Goal: Book appointment/travel/reservation

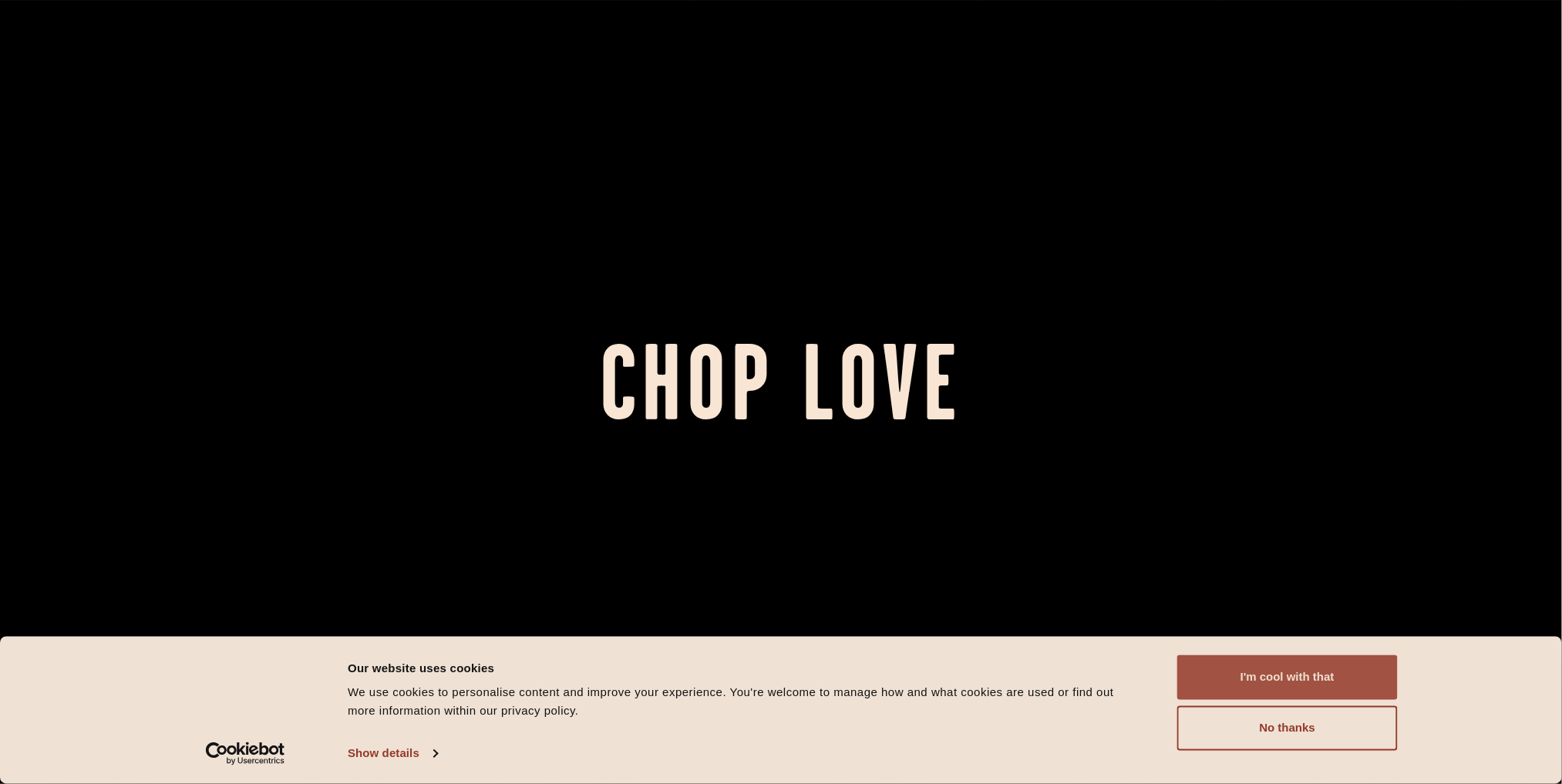
click at [1290, 679] on button "I'm cool with that" at bounding box center [1287, 678] width 221 height 45
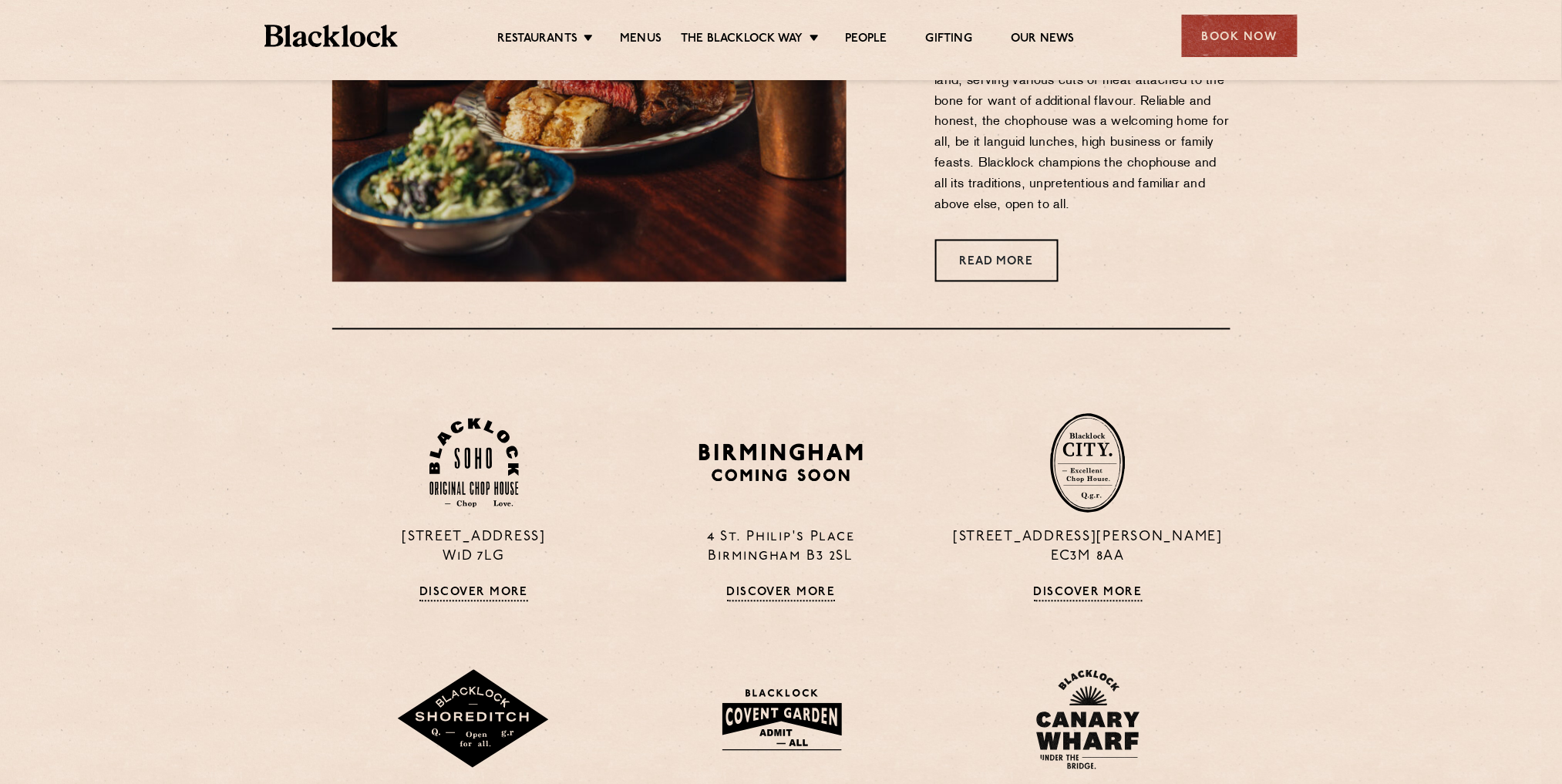
scroll to position [1028, 0]
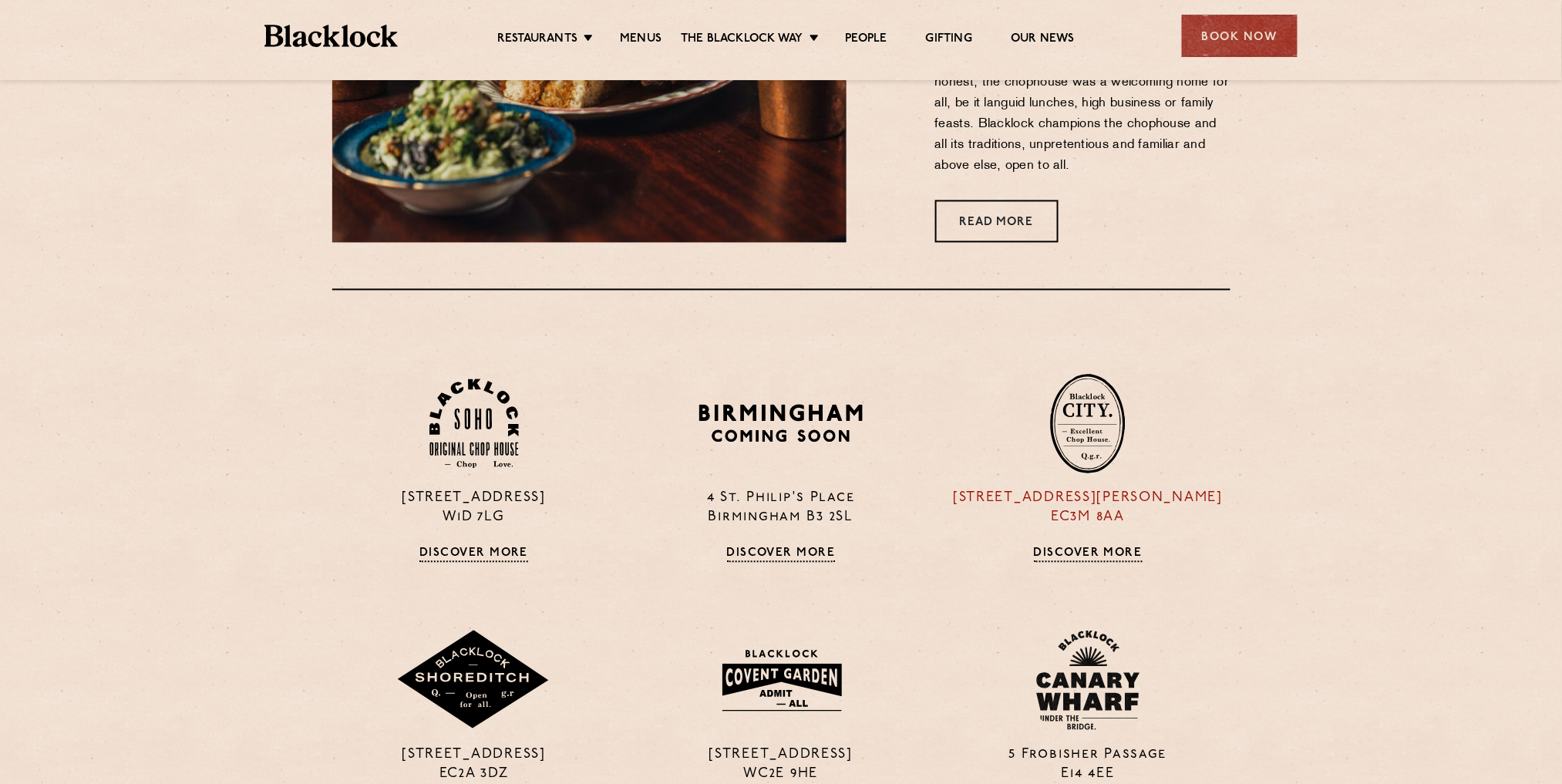
click at [1101, 518] on p "[STREET_ADDRESS][PERSON_NAME]" at bounding box center [1088, 508] width 283 height 39
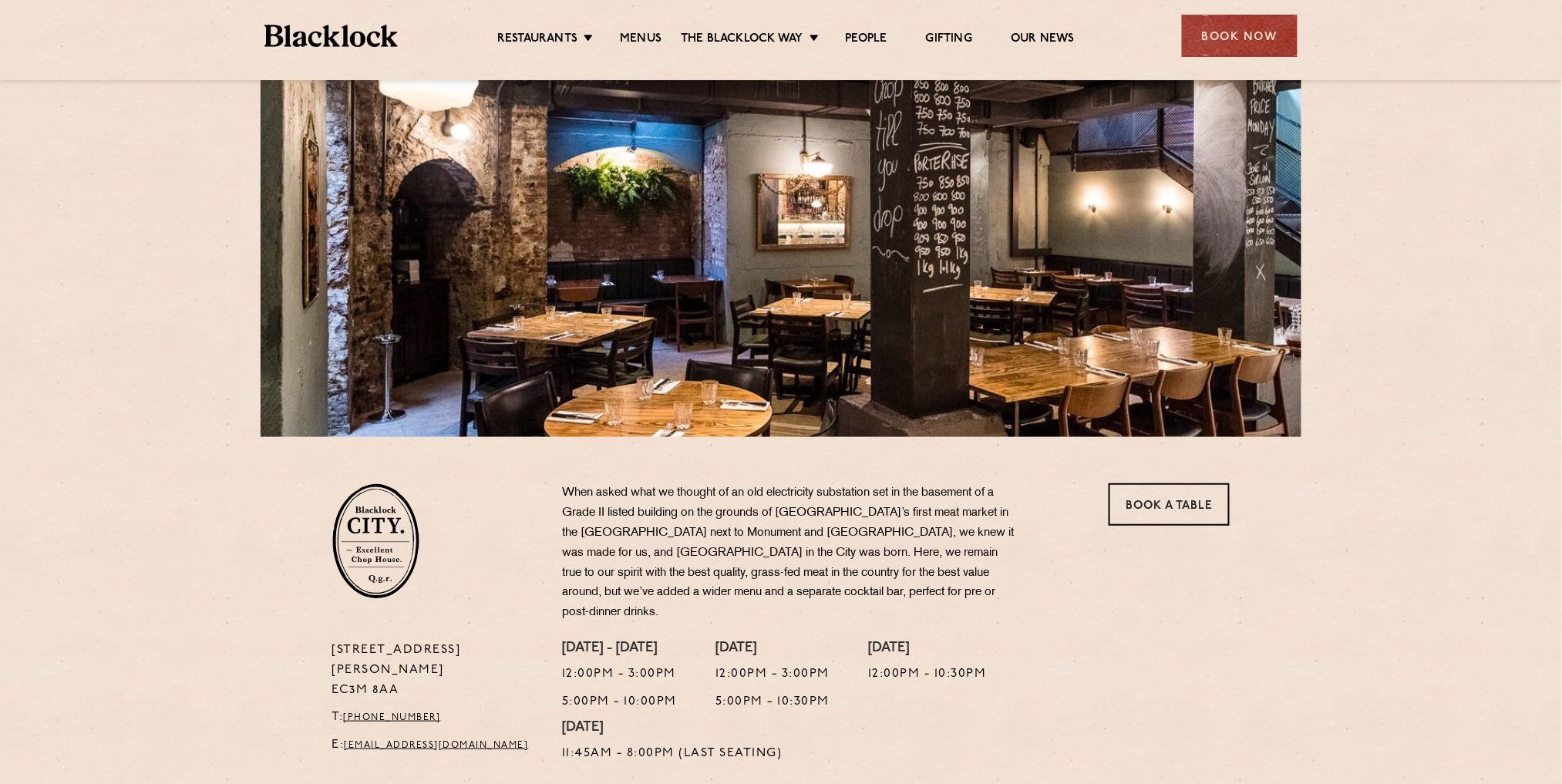
scroll to position [64, 0]
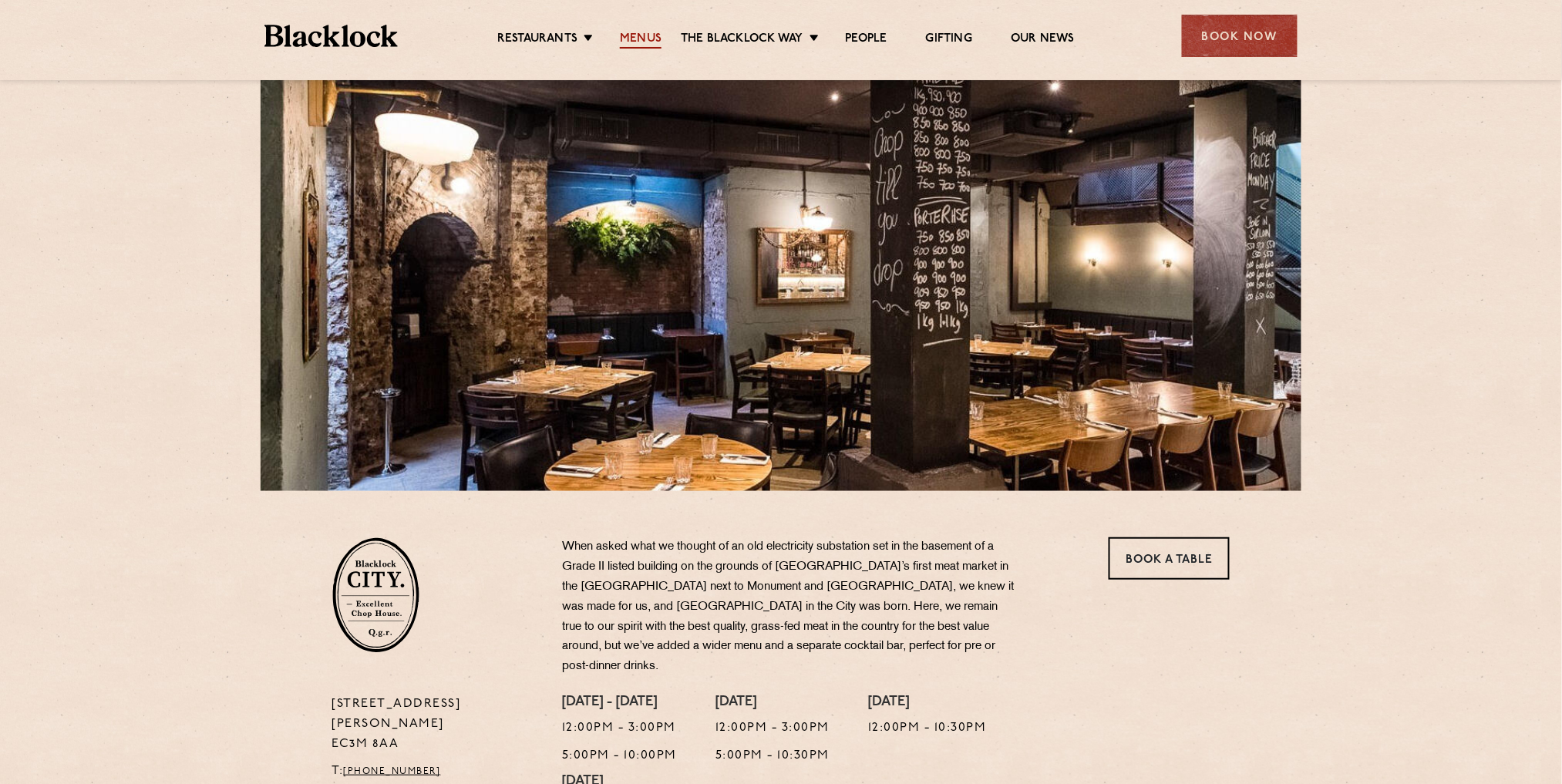
click at [650, 33] on link "Menus" at bounding box center [641, 40] width 41 height 17
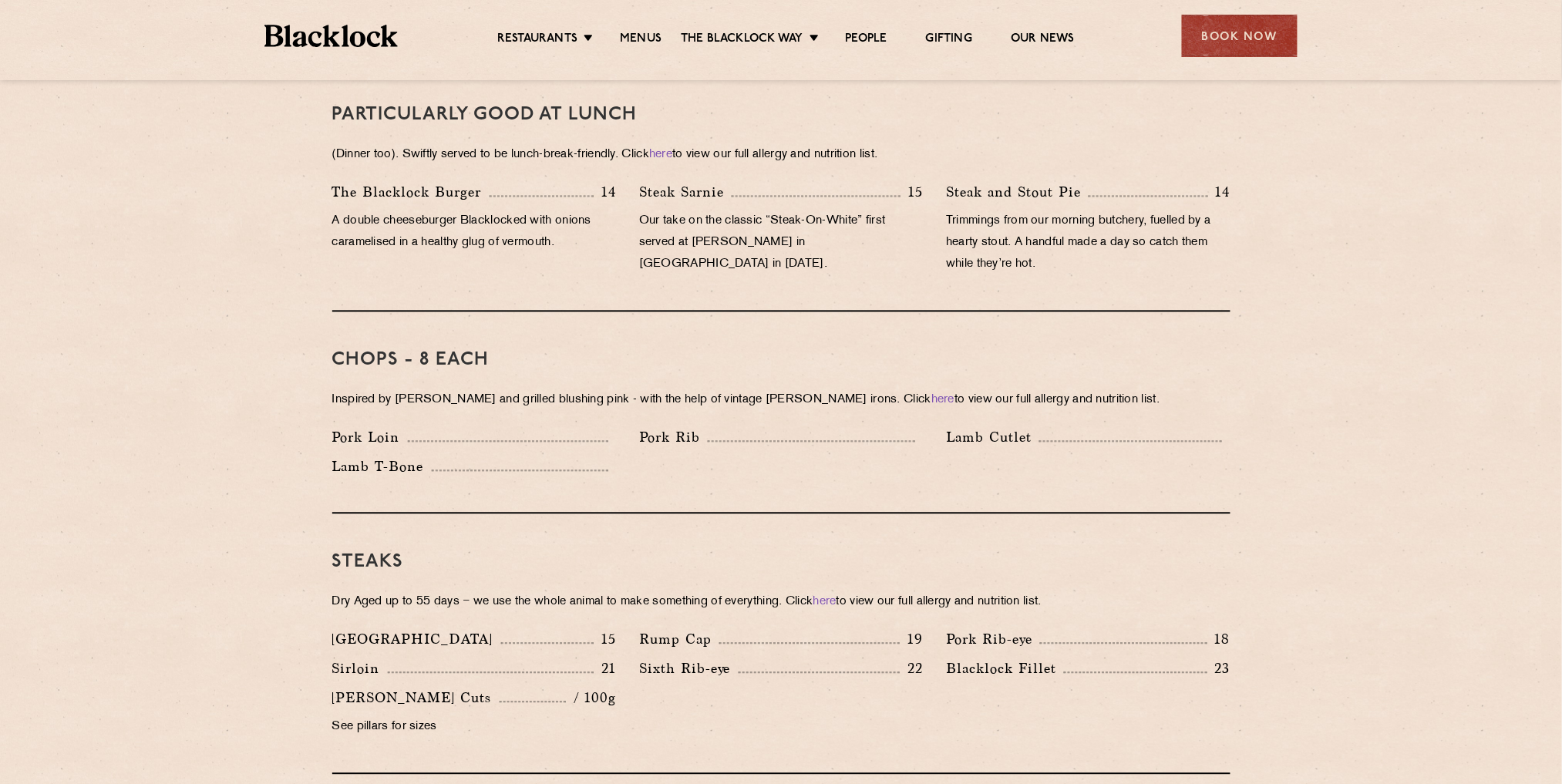
scroll to position [646, 0]
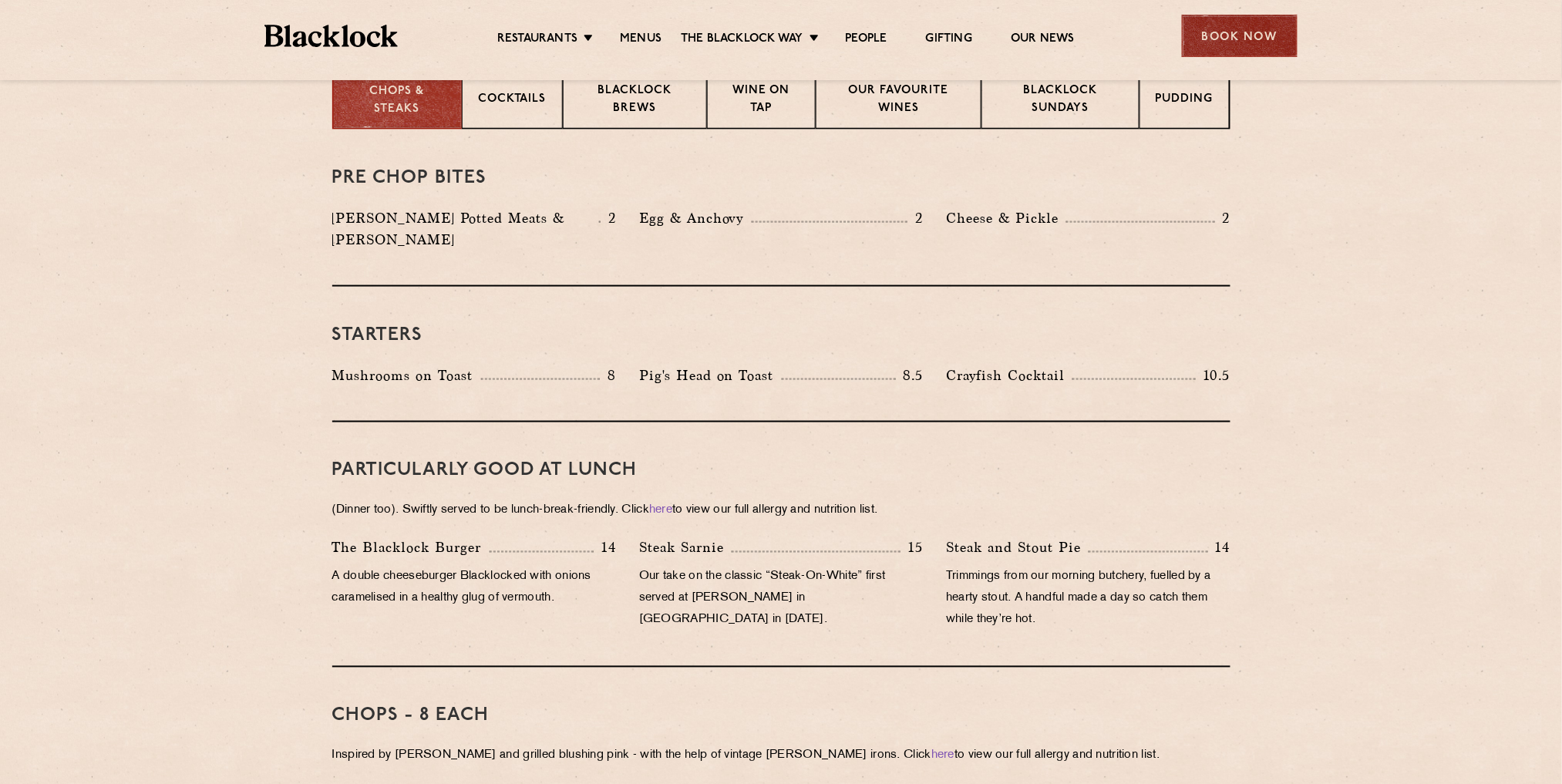
click at [1231, 33] on div "Book Now" at bounding box center [1239, 35] width 116 height 42
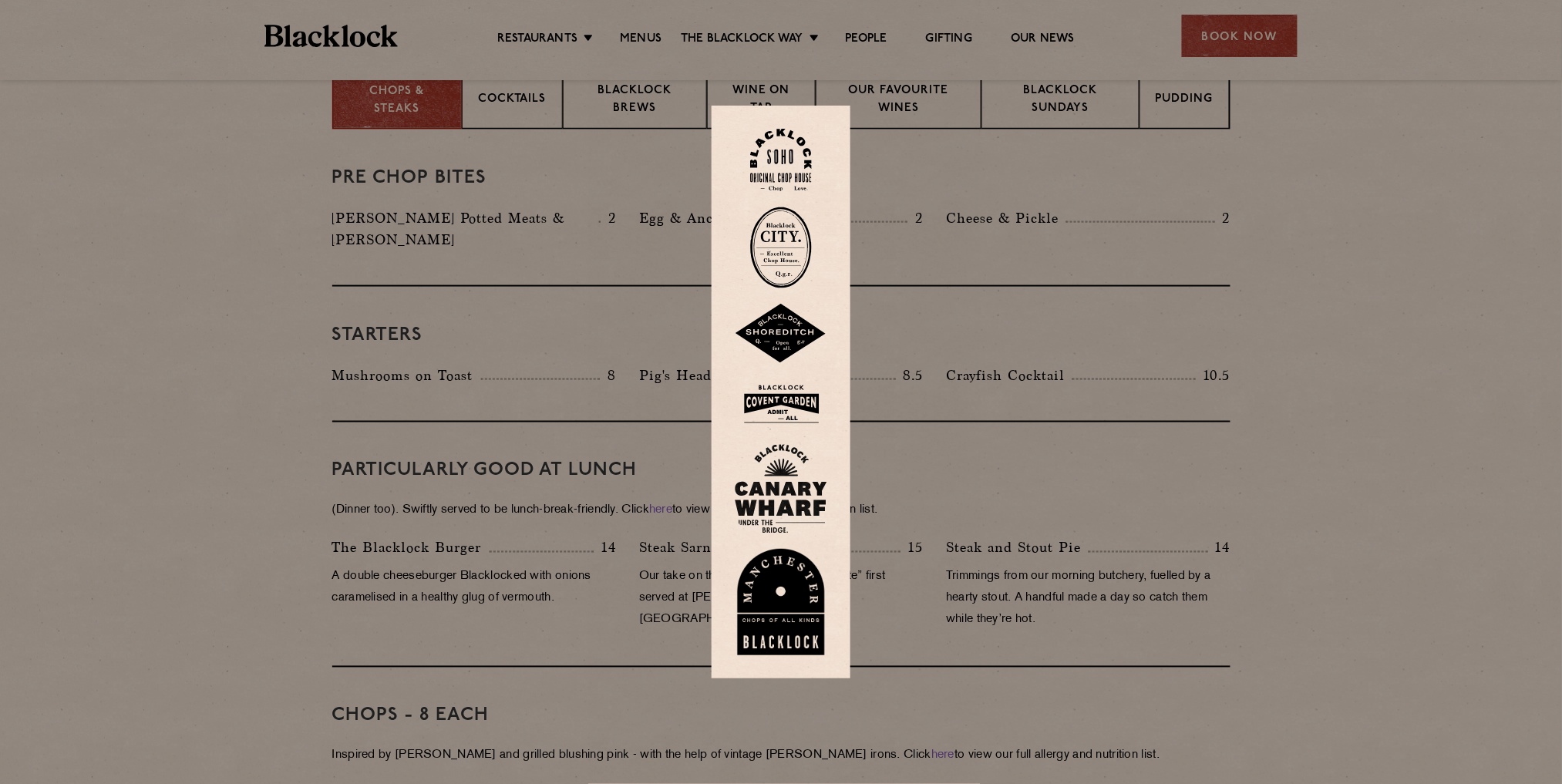
click at [810, 252] on img at bounding box center [781, 247] width 62 height 82
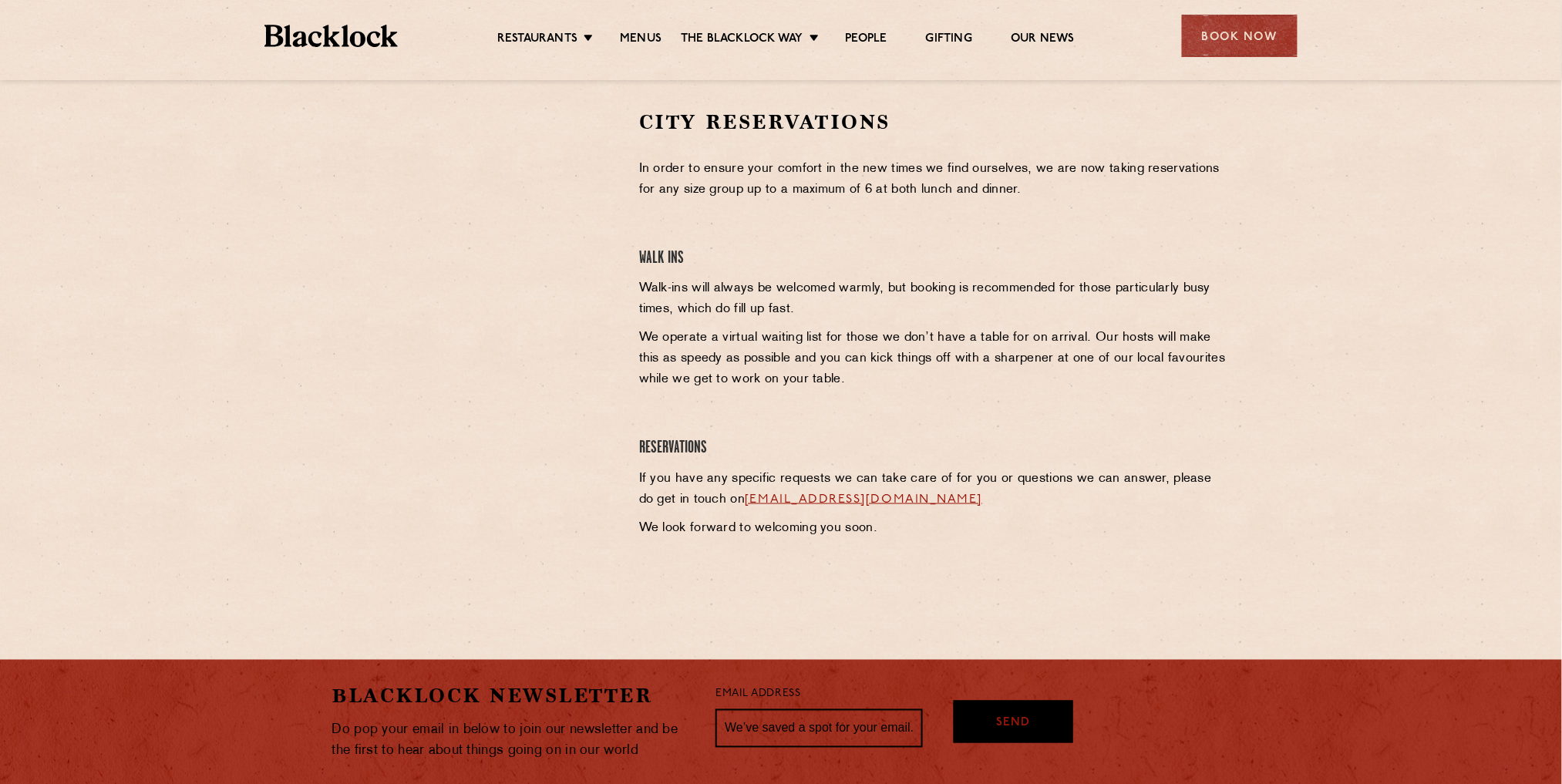
scroll to position [514, 0]
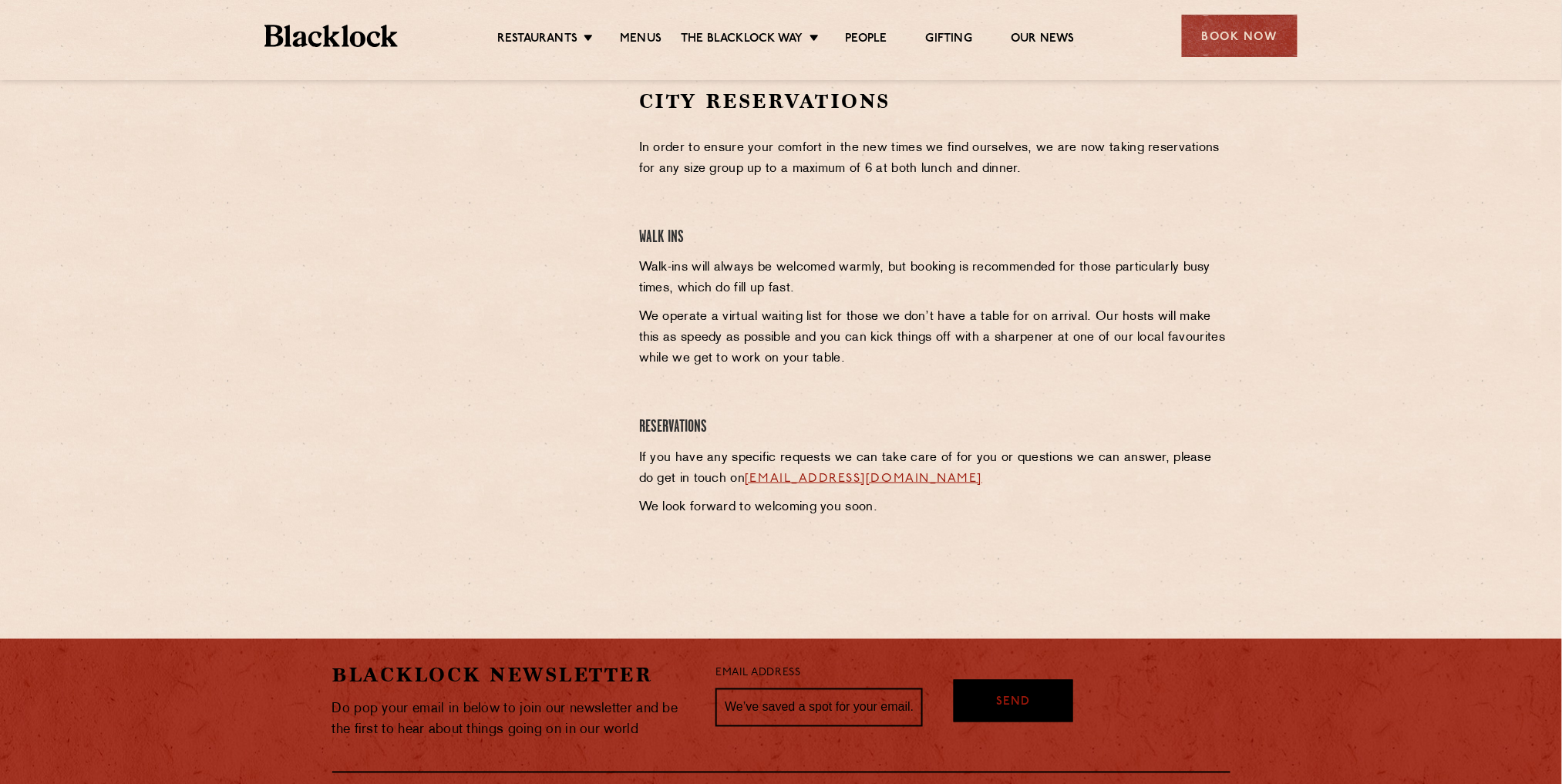
click at [923, 477] on link "cityreservations@theblacklock.com" at bounding box center [863, 478] width 238 height 12
